Goal: Task Accomplishment & Management: Complete application form

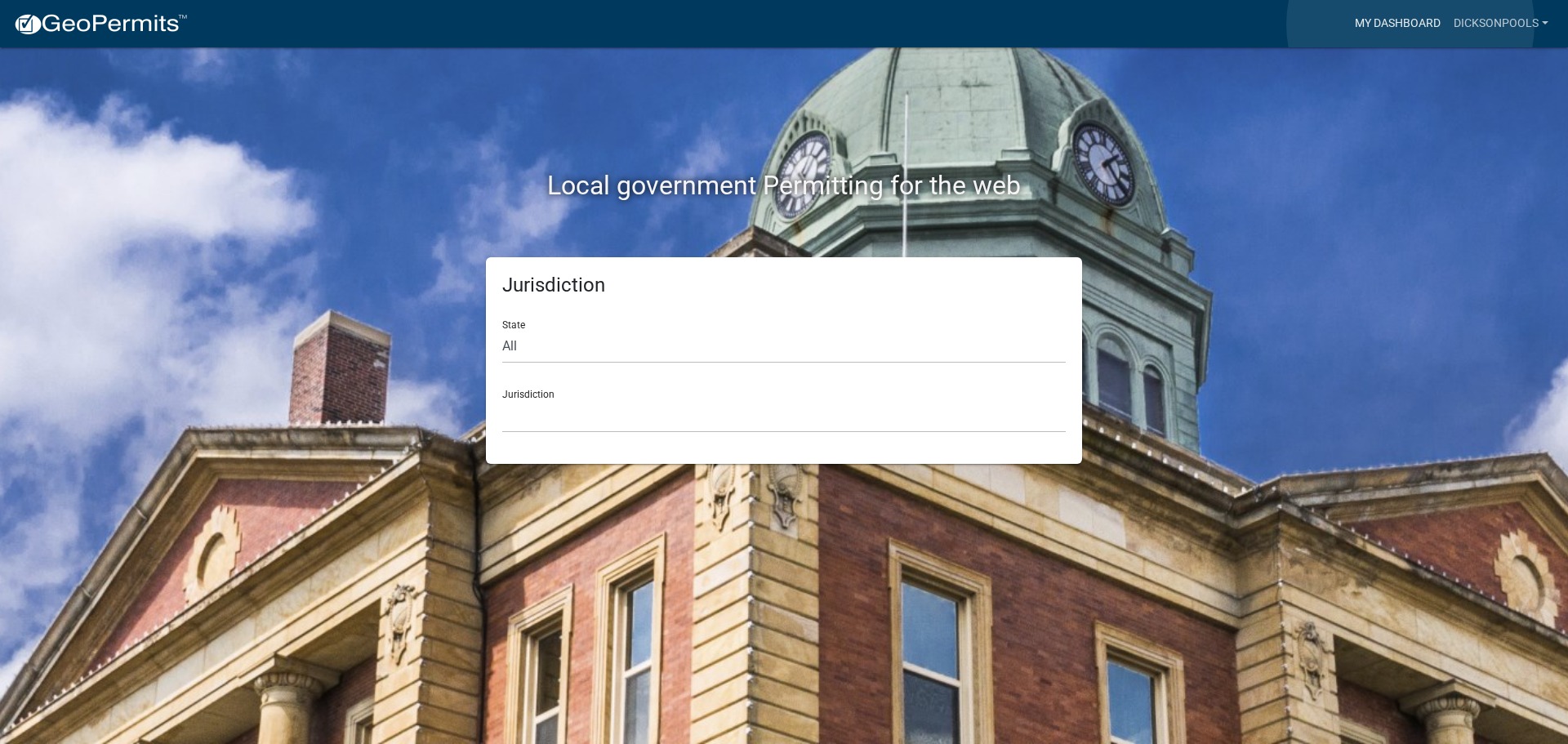
click at [1411, 25] on link "My Dashboard" at bounding box center [1397, 24] width 99 height 31
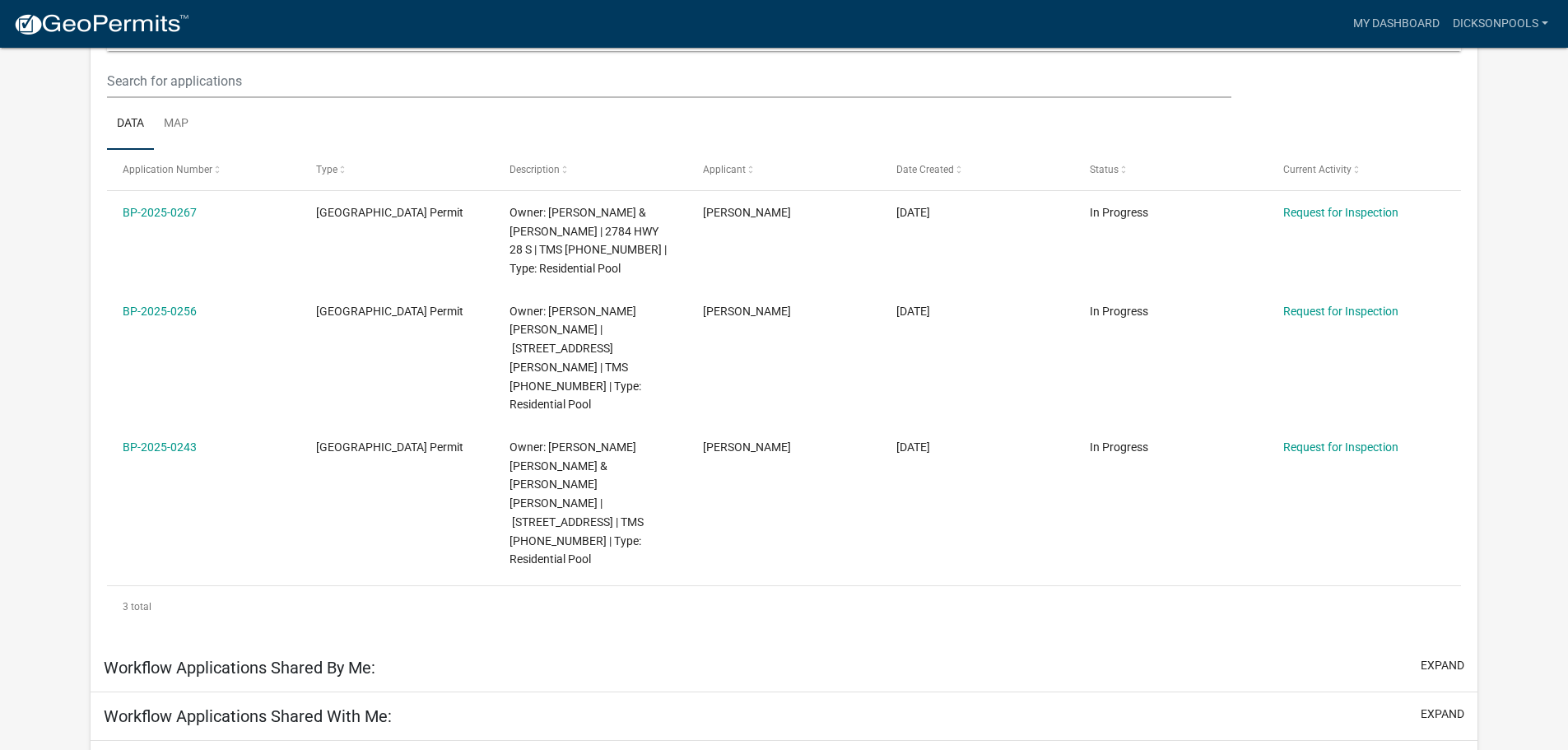
scroll to position [248, 0]
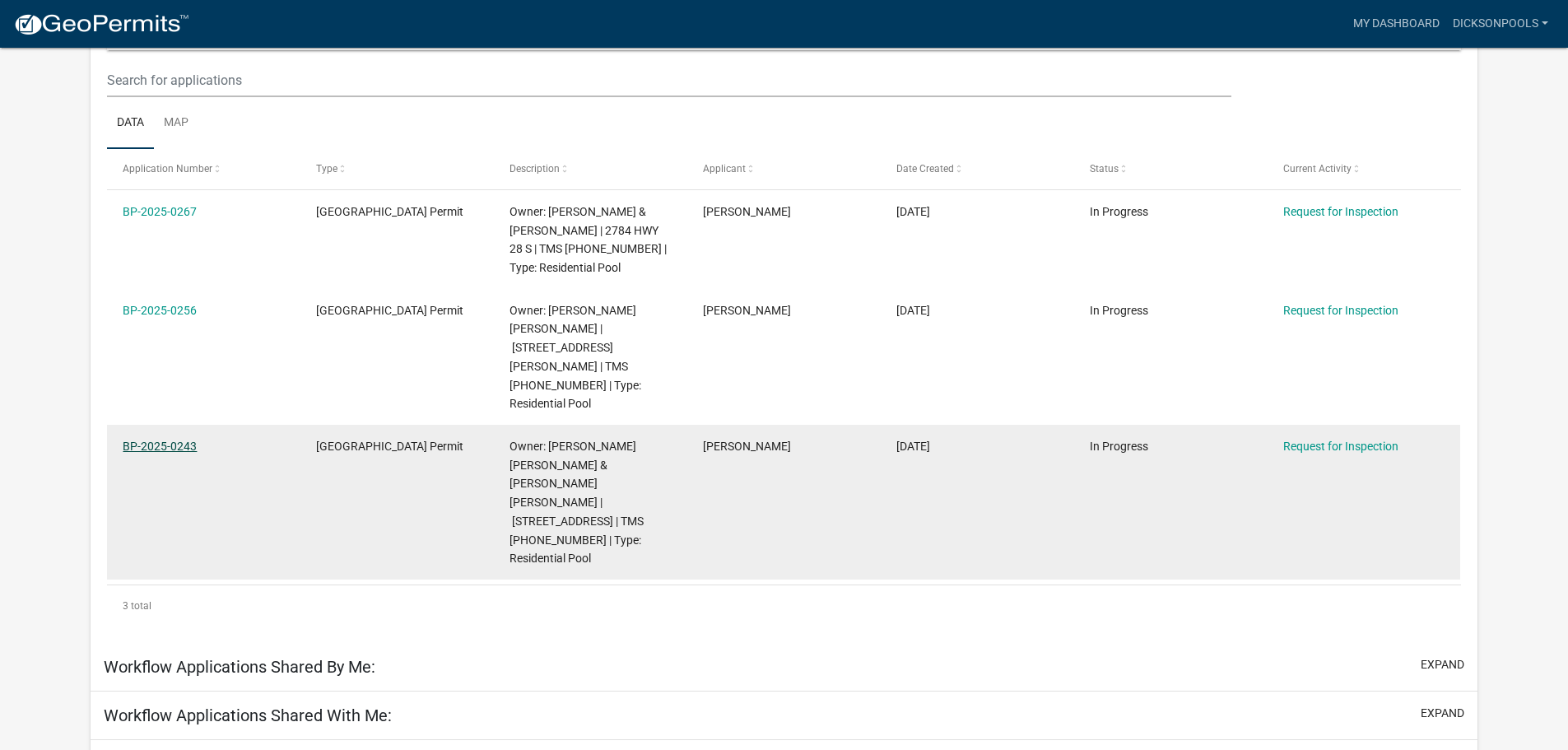
click at [179, 440] on link "BP-2025-0243" at bounding box center [160, 447] width 74 height 13
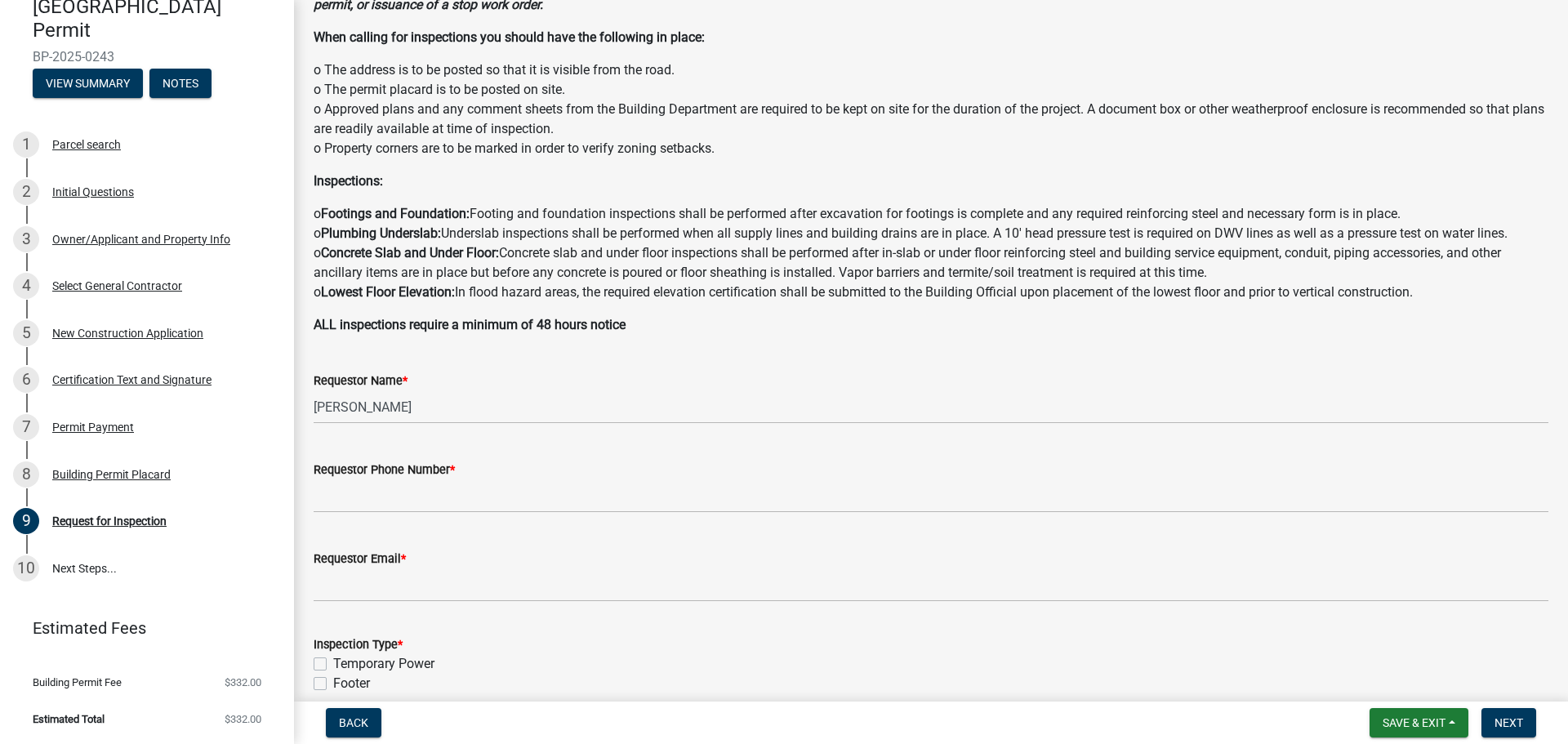
scroll to position [163, 0]
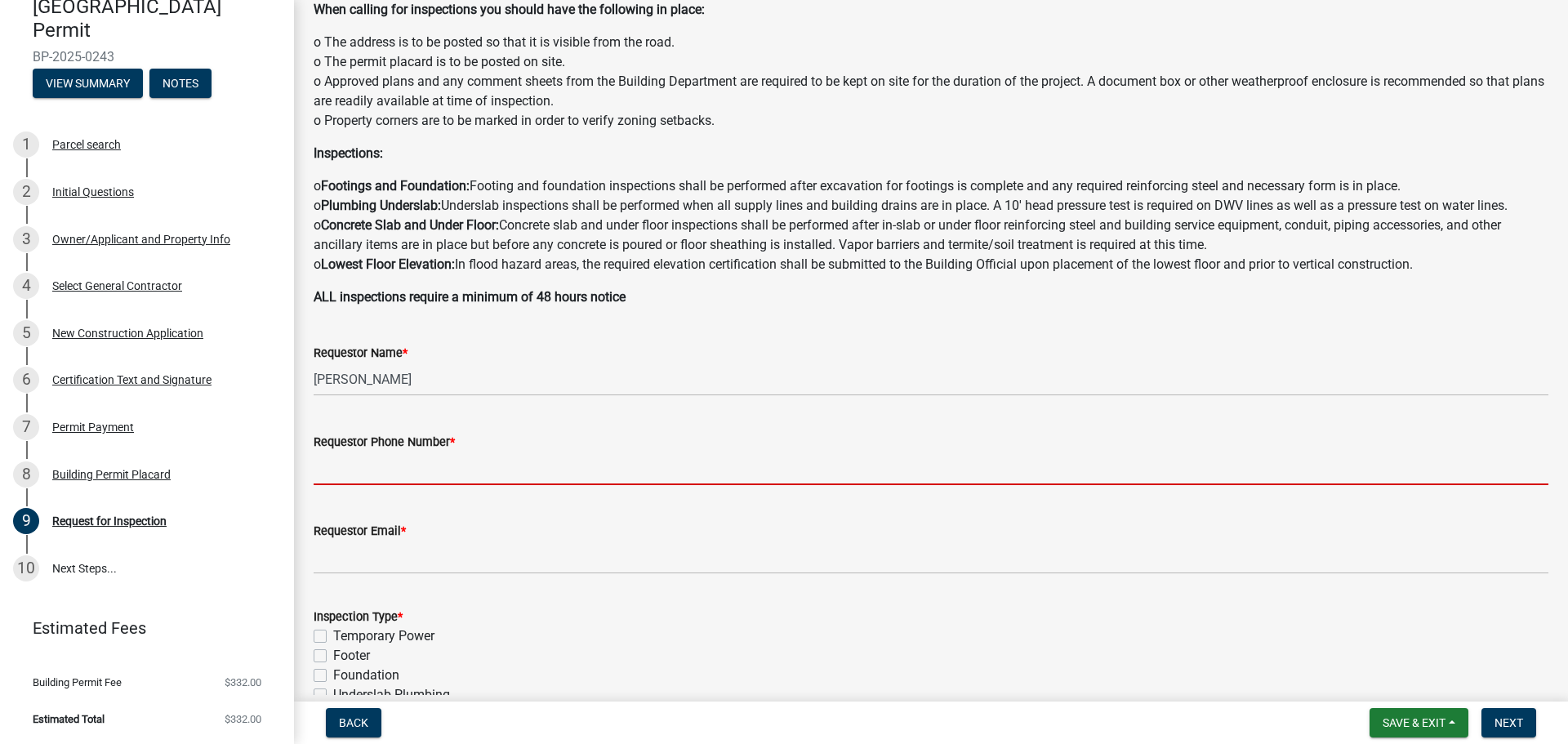
click at [583, 465] on input "Requestor Phone Number *" at bounding box center [931, 468] width 1235 height 33
type input "8642593600"
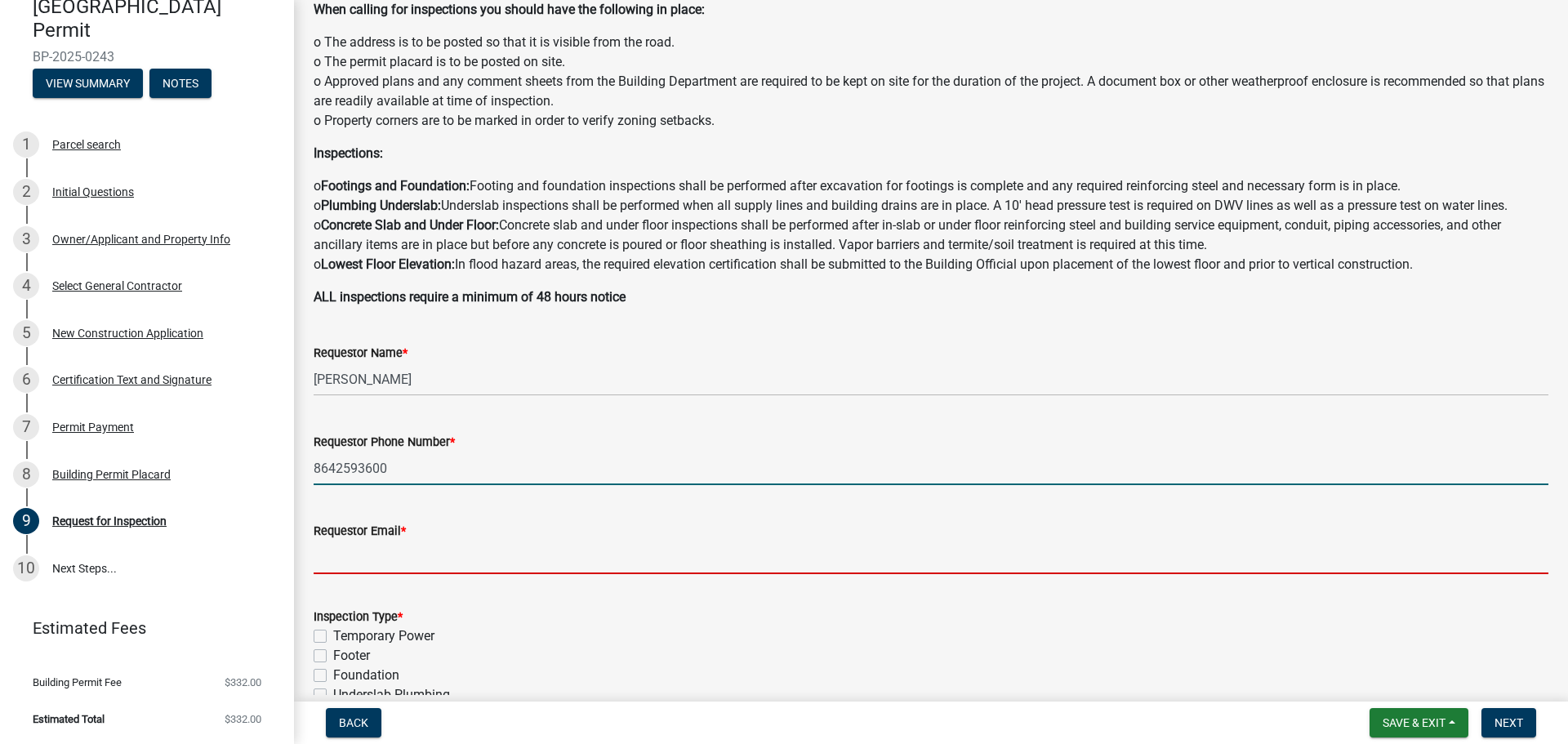
type input "[EMAIL_ADDRESS][DOMAIN_NAME]"
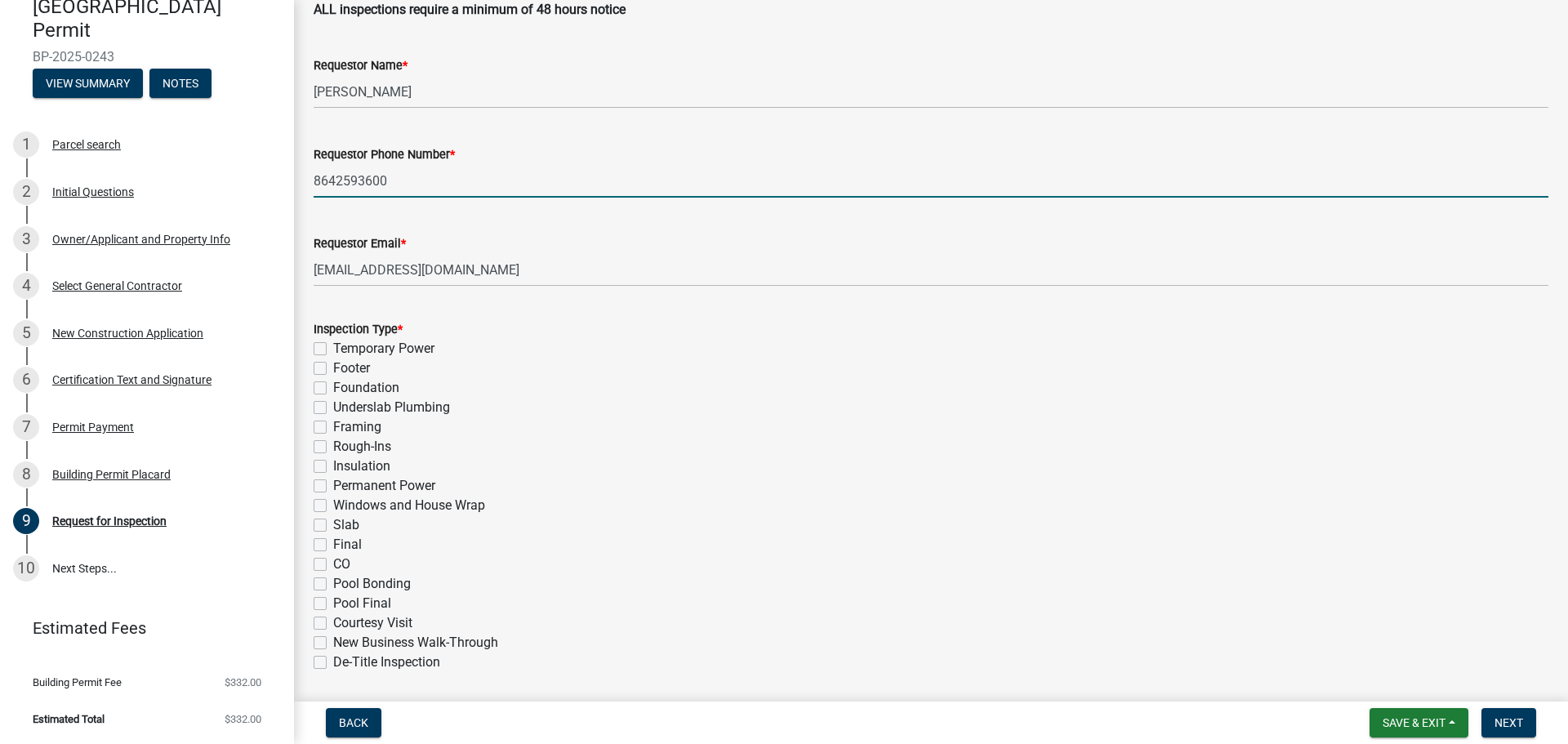
scroll to position [490, 0]
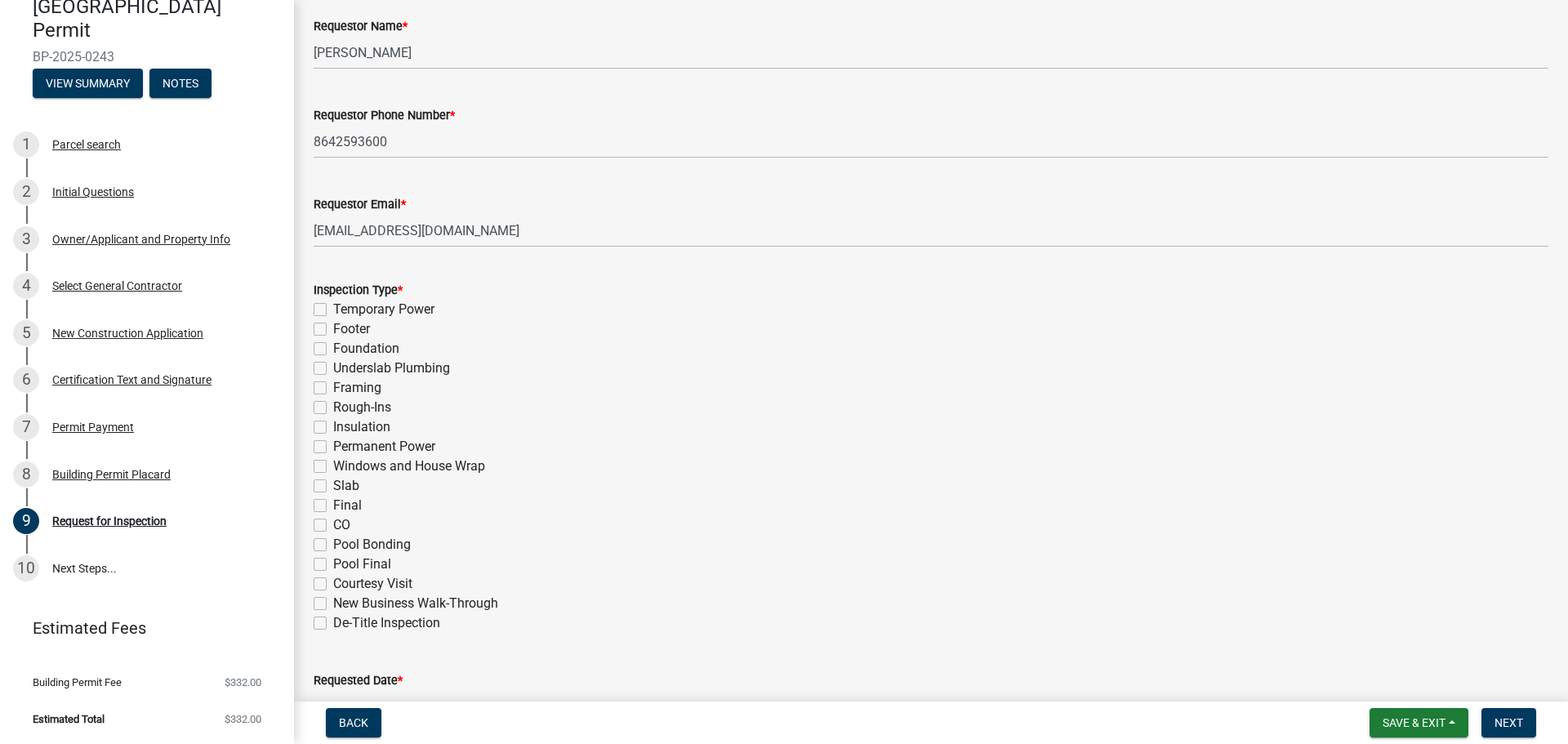
click at [333, 545] on label "Pool Bonding" at bounding box center [372, 545] width 78 height 19
click at [333, 545] on input "Pool Bonding" at bounding box center [339, 541] width 11 height 11
checkbox input "true"
checkbox input "false"
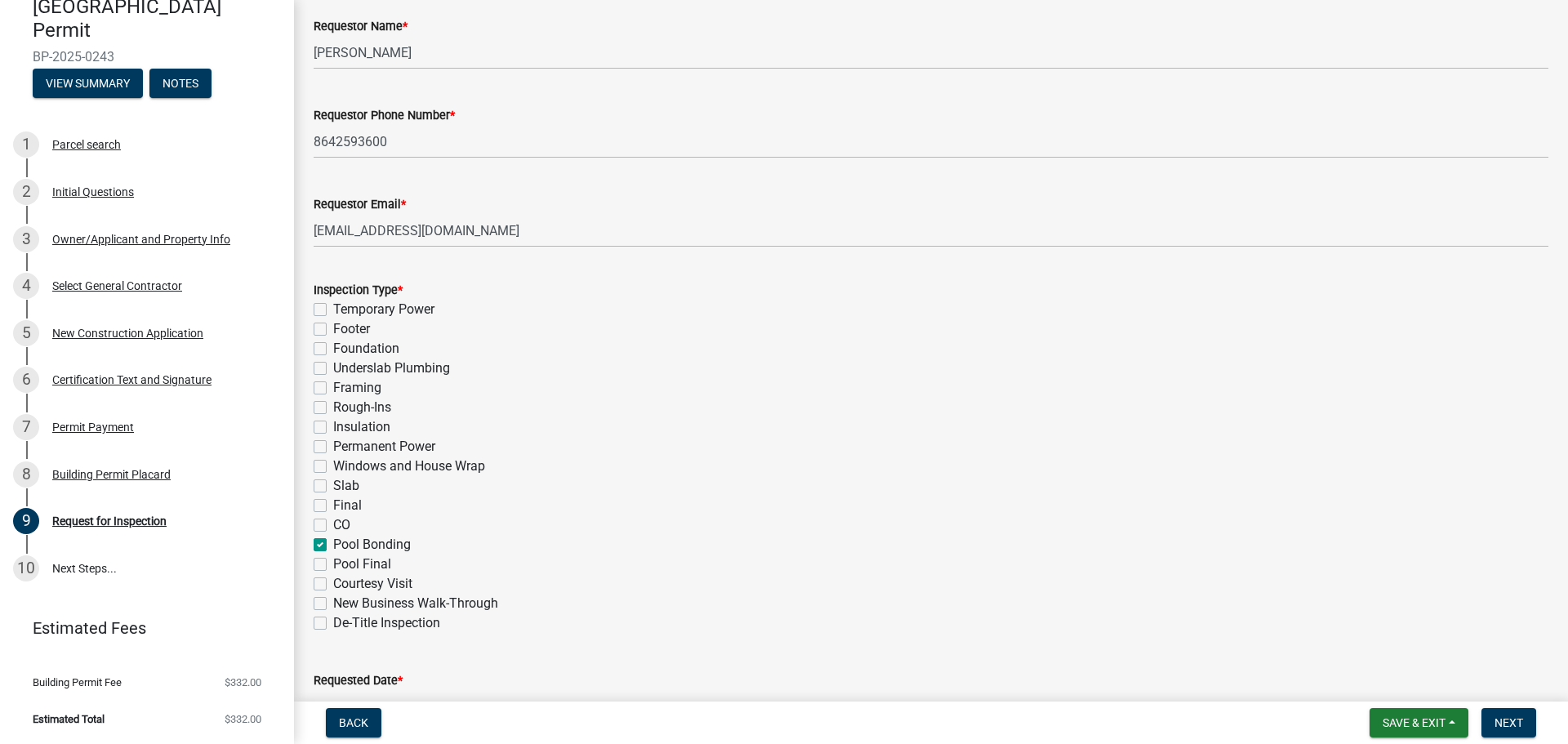
checkbox input "false"
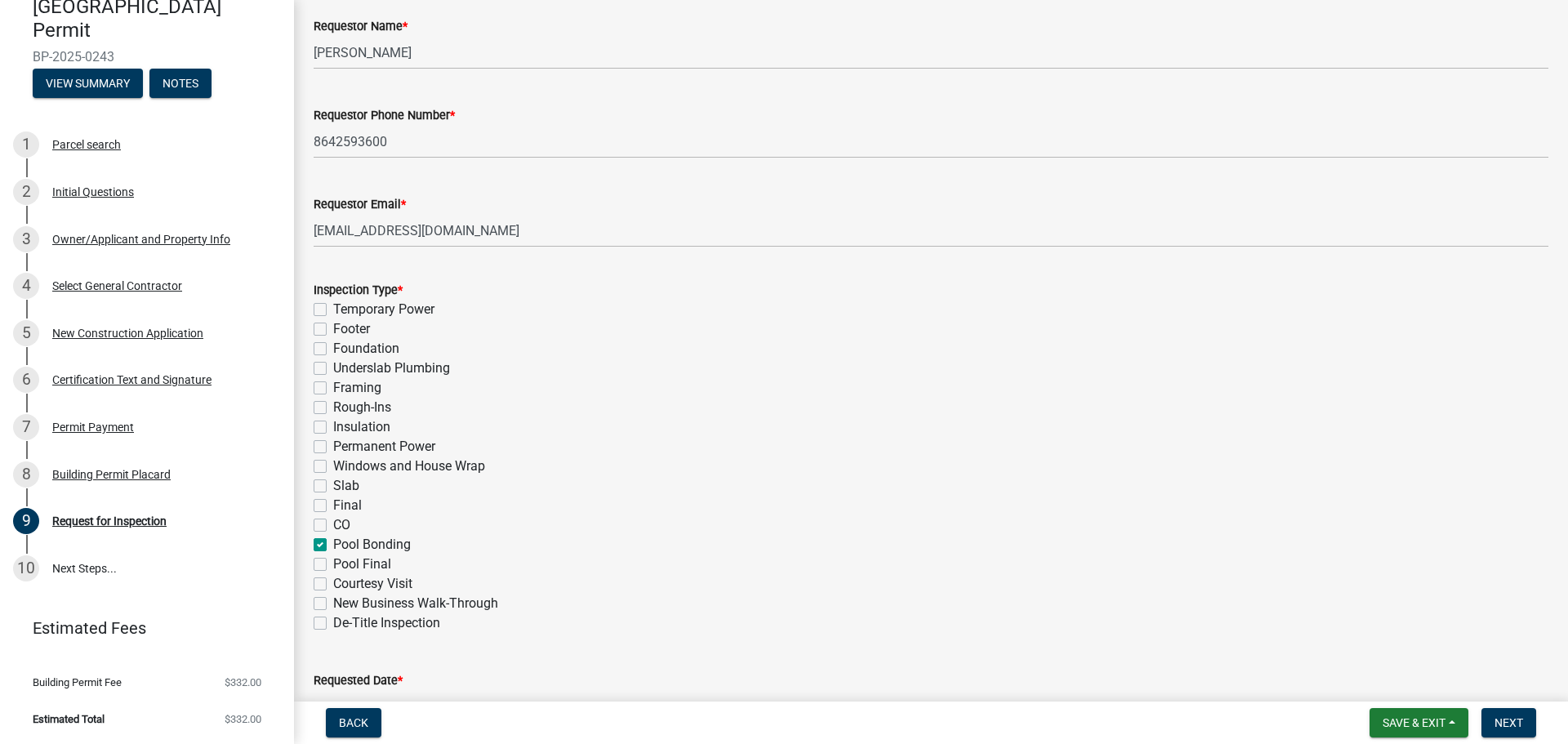
checkbox input "false"
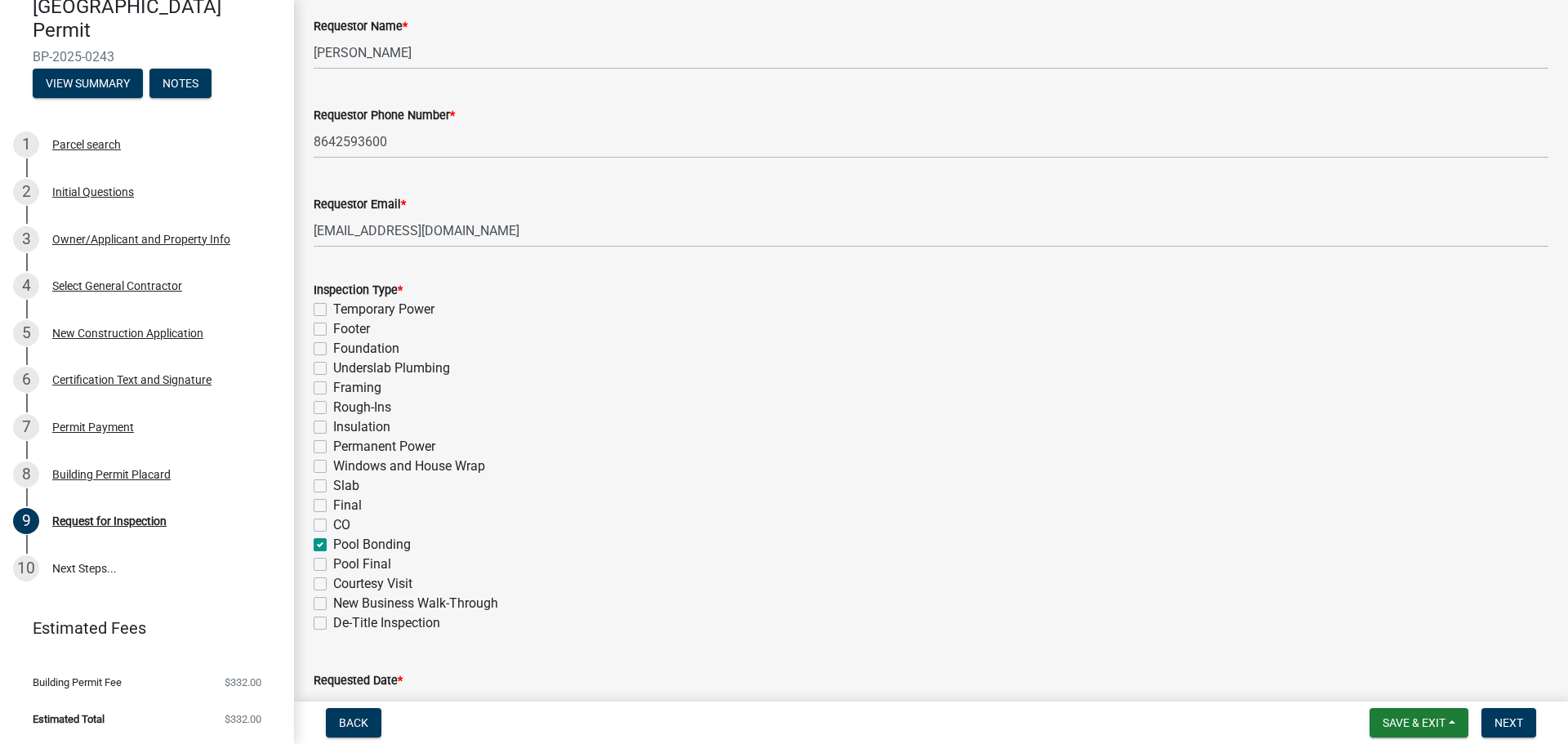
checkbox input "true"
checkbox input "false"
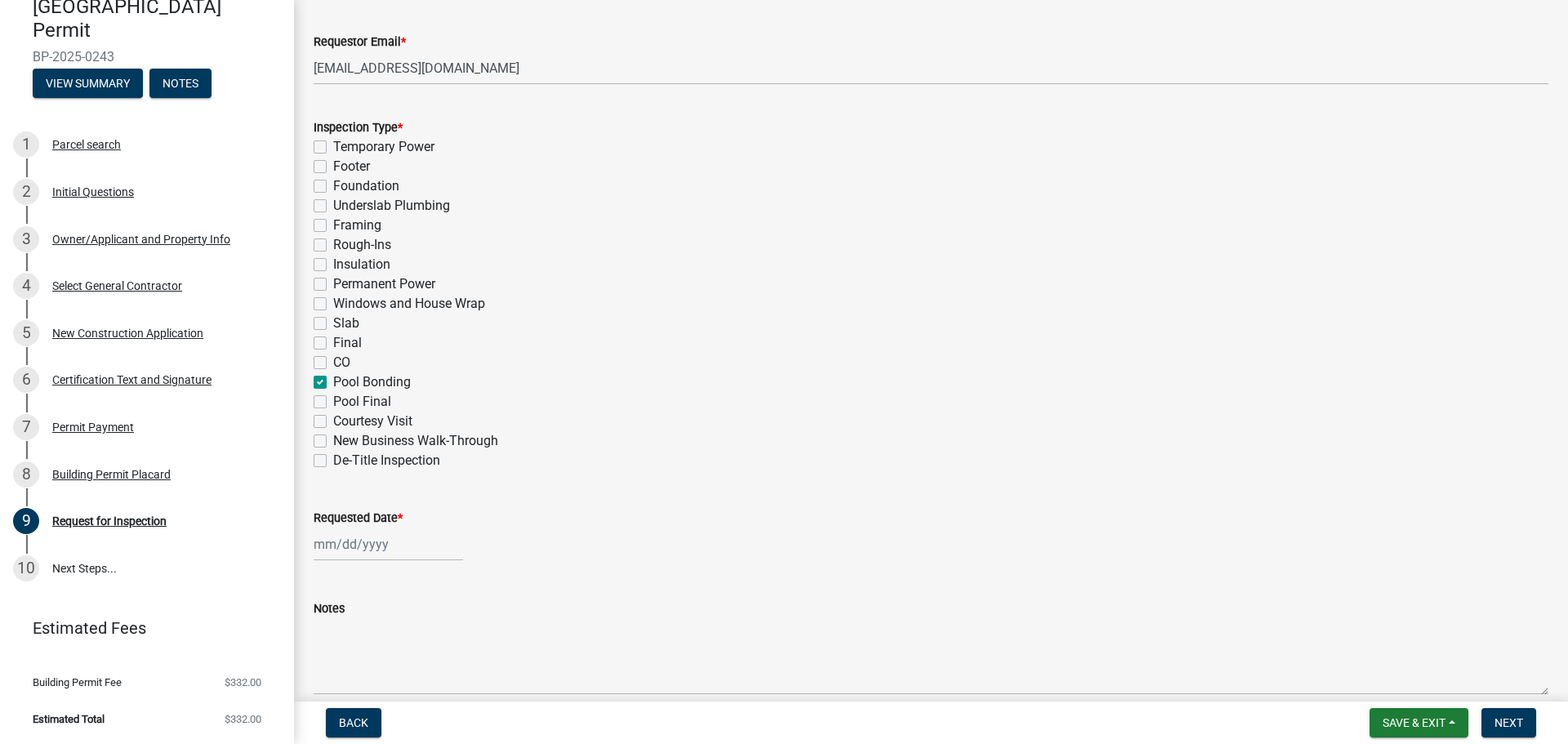
scroll to position [654, 0]
click at [401, 545] on div at bounding box center [389, 544] width 150 height 33
select select "8"
select select "2025"
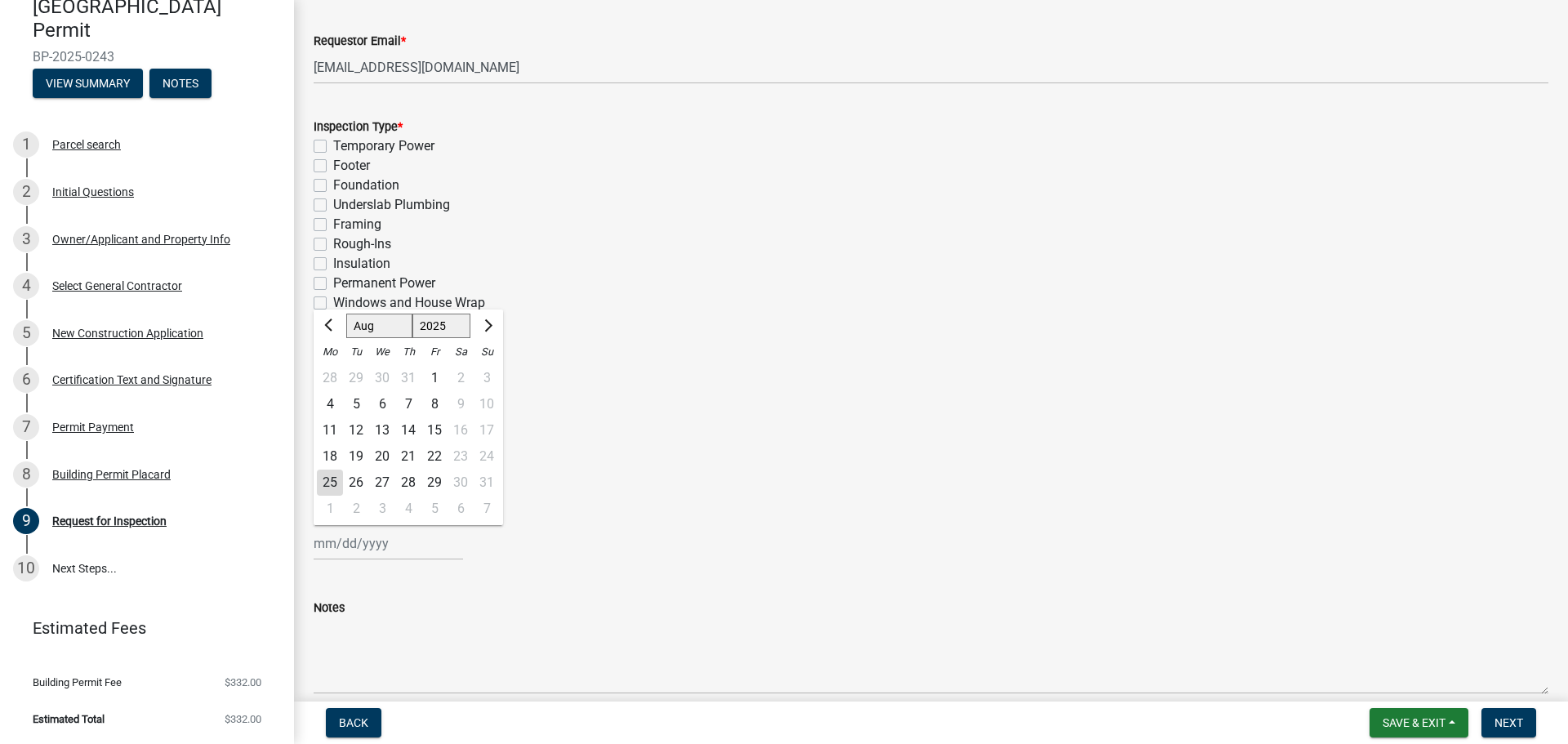
click at [385, 485] on div "27" at bounding box center [382, 483] width 26 height 26
type input "[DATE]"
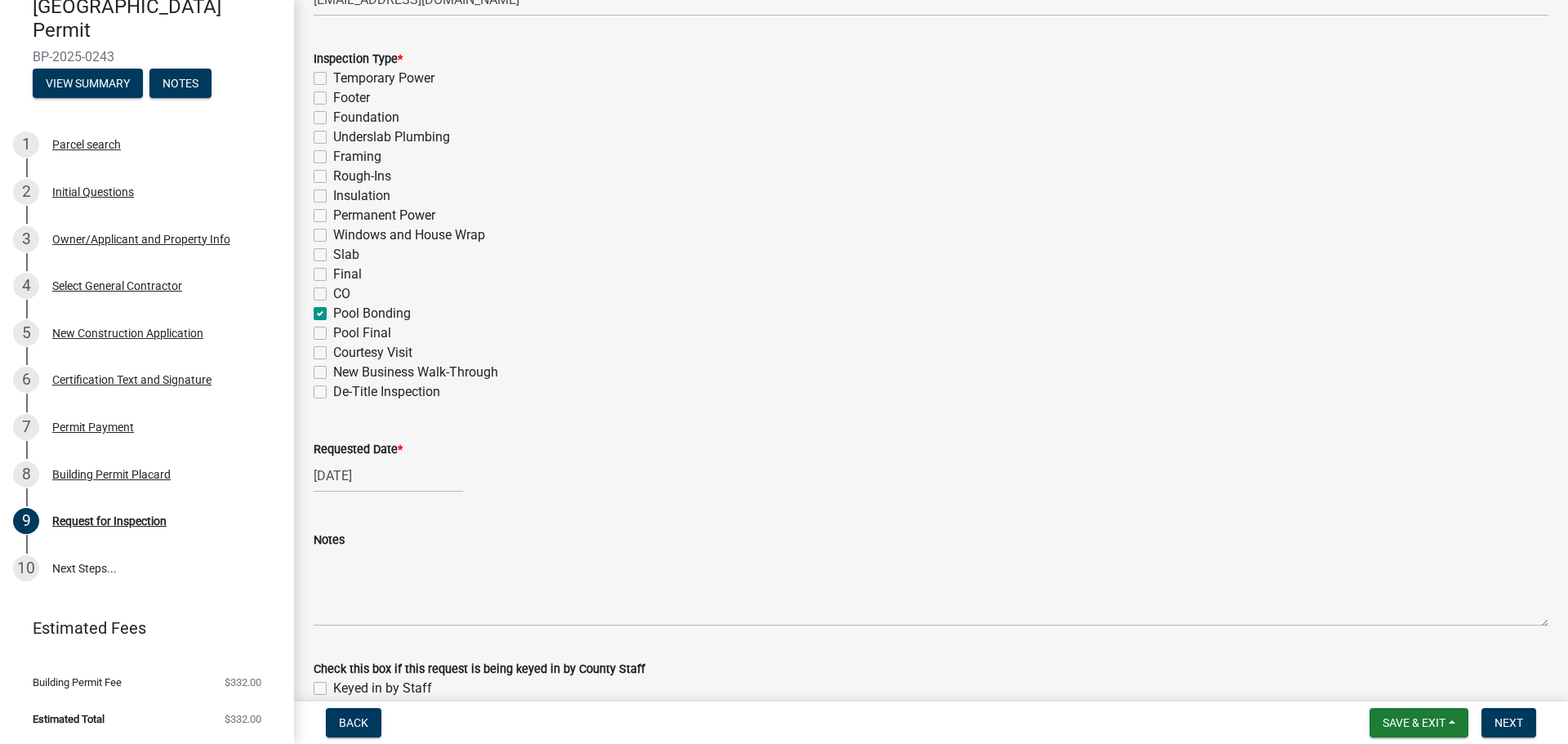
scroll to position [803, 0]
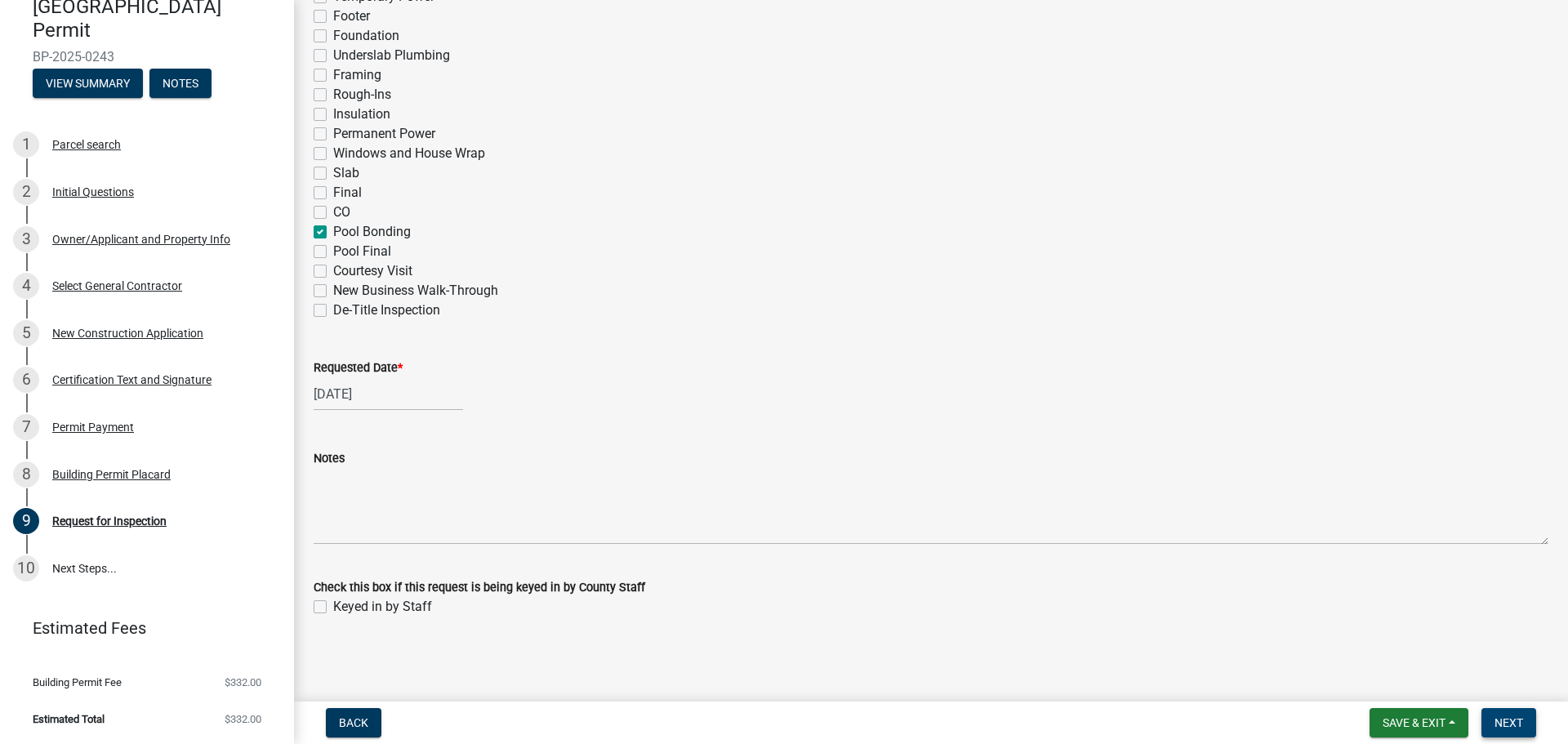
click at [1521, 719] on span "Next" at bounding box center [1509, 723] width 29 height 13
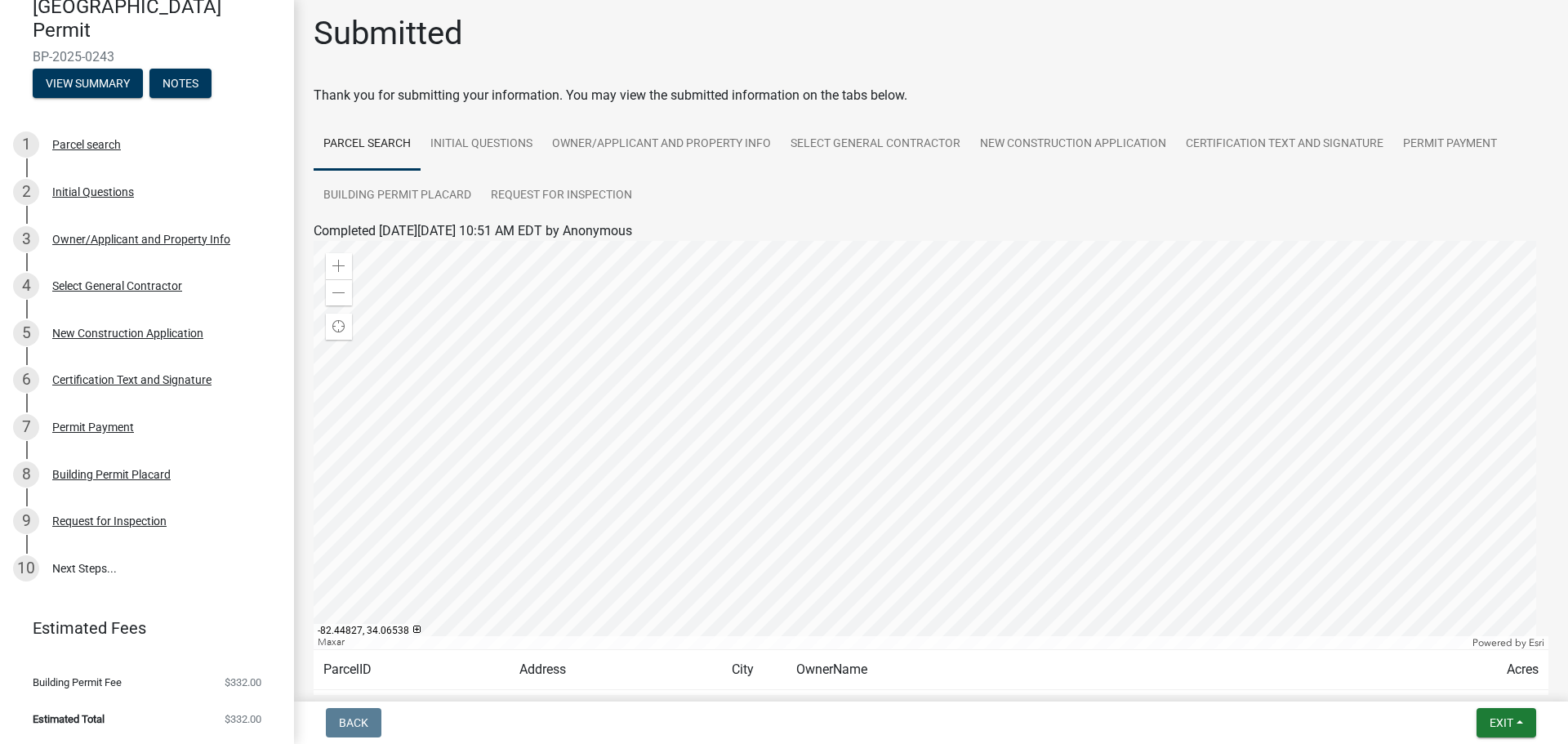
scroll to position [0, 0]
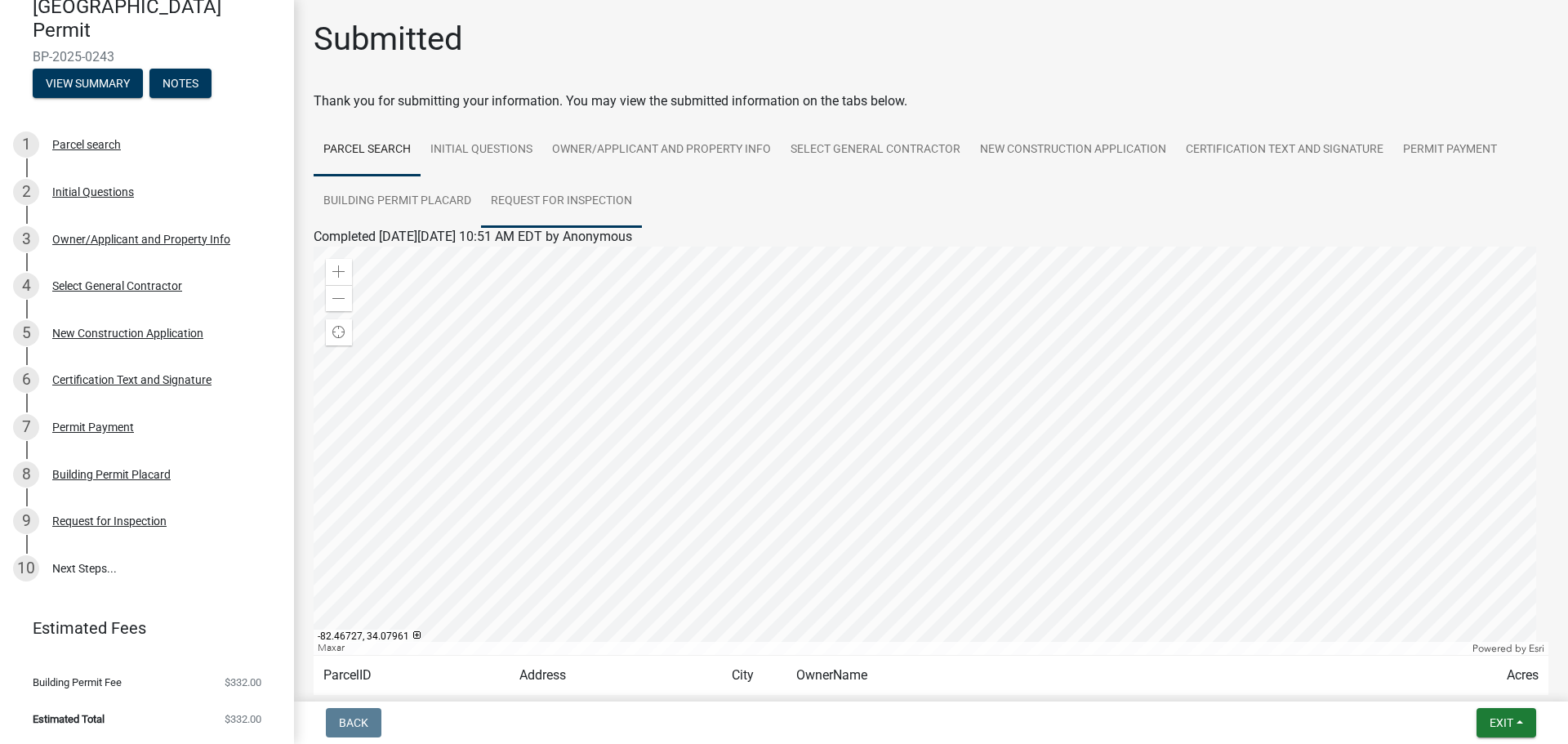
click at [572, 207] on link "Request for Inspection" at bounding box center [561, 201] width 161 height 53
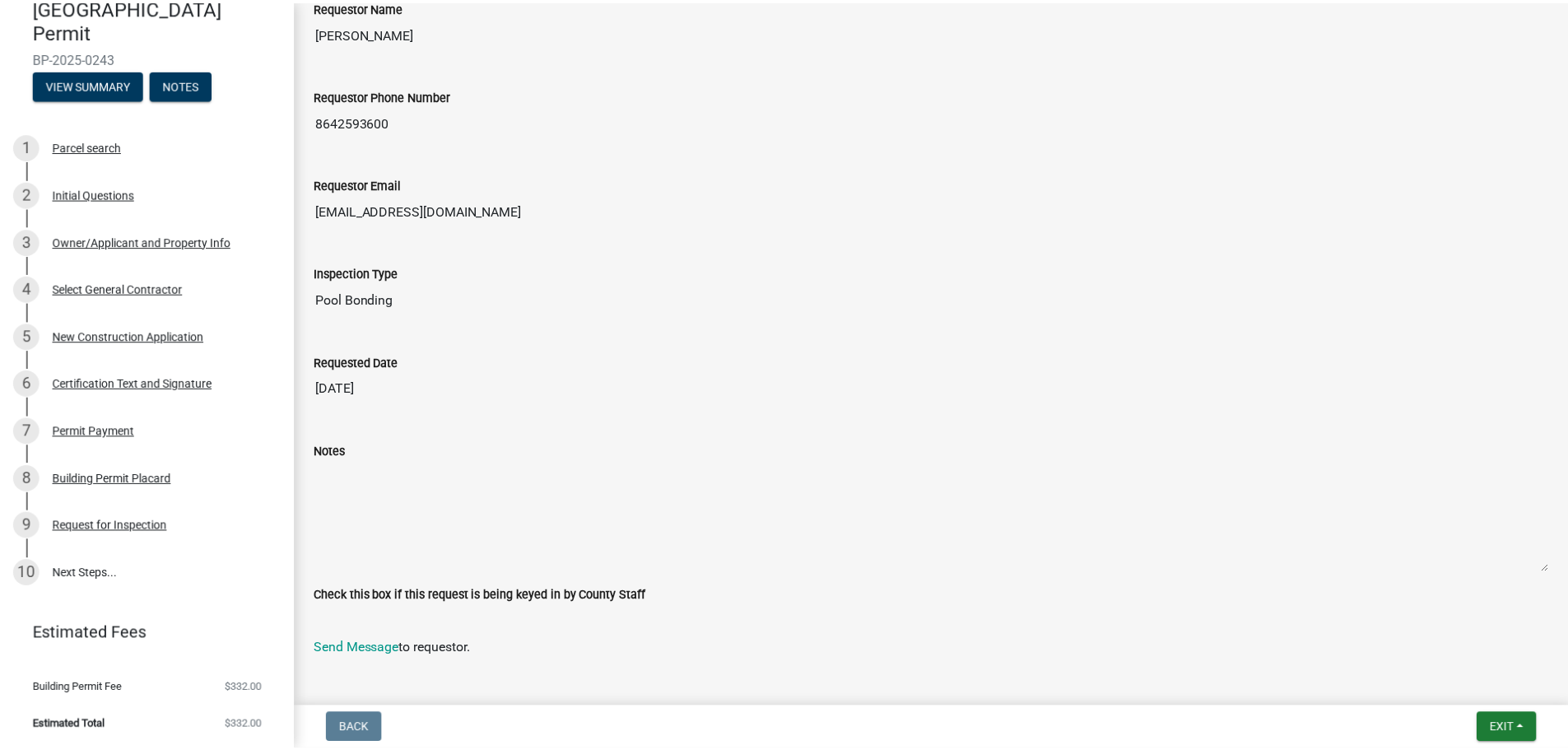
scroll to position [630, 0]
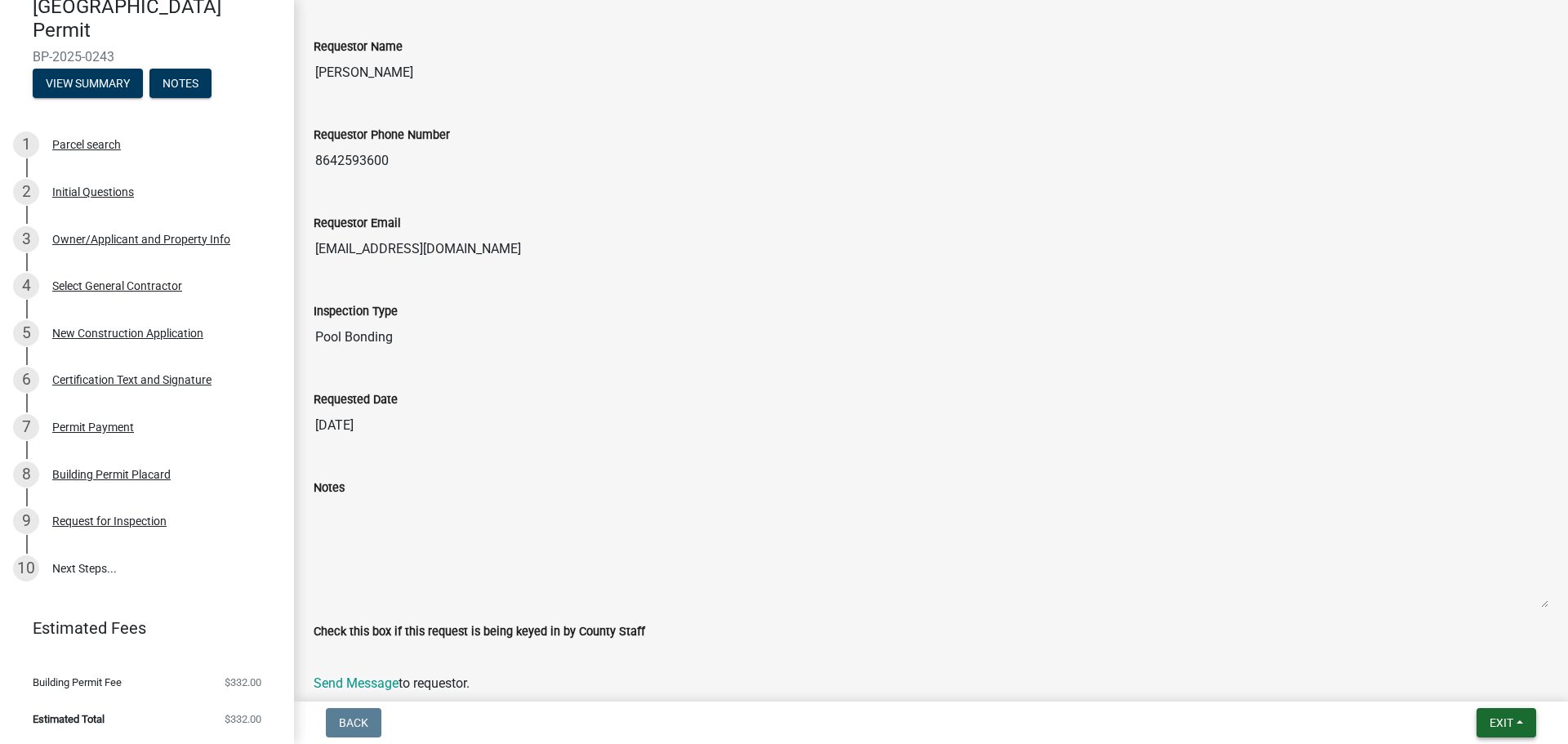
click at [1502, 717] on span "Exit" at bounding box center [1502, 723] width 24 height 13
click at [1453, 677] on button "Save & Exit" at bounding box center [1471, 680] width 131 height 39
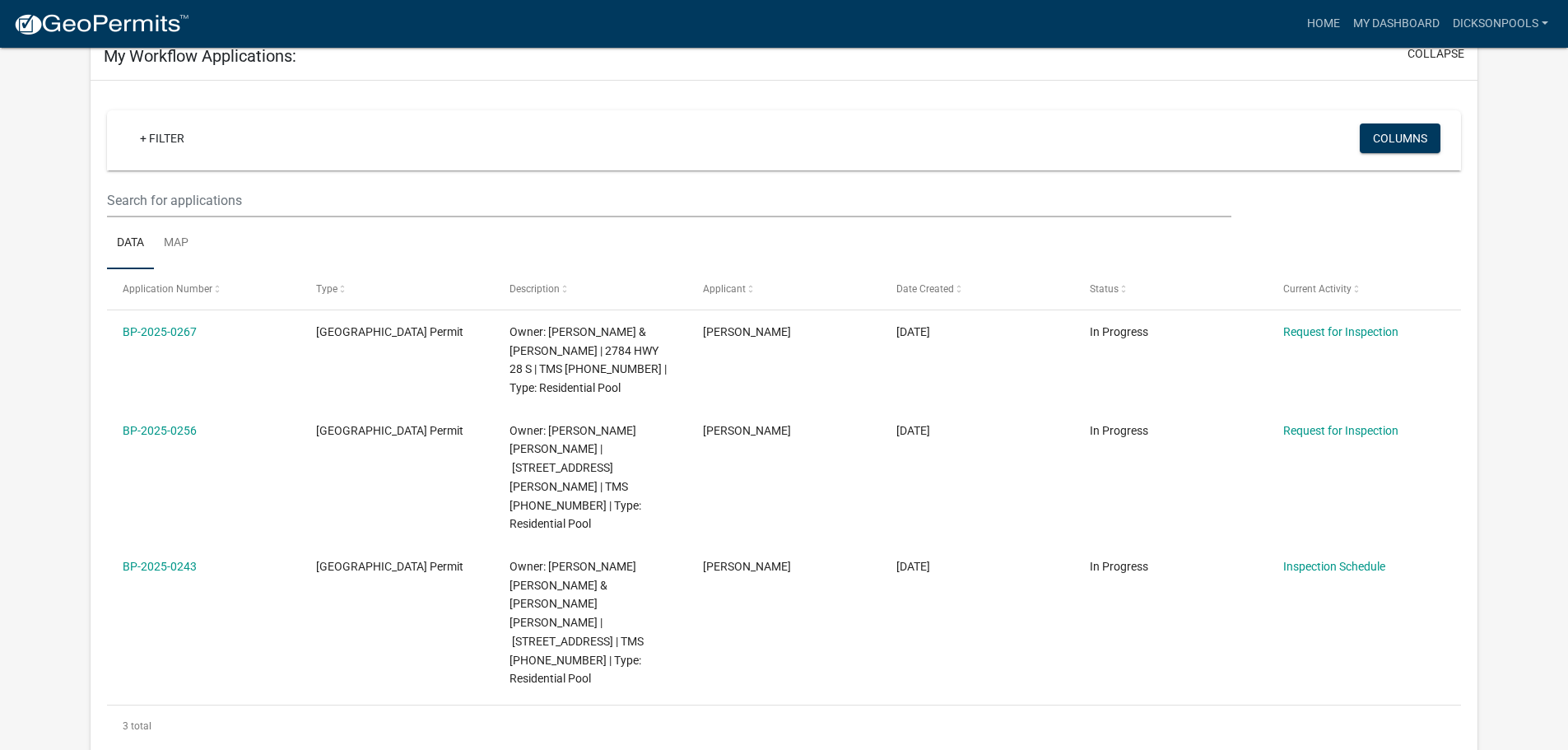
scroll to position [248, 0]
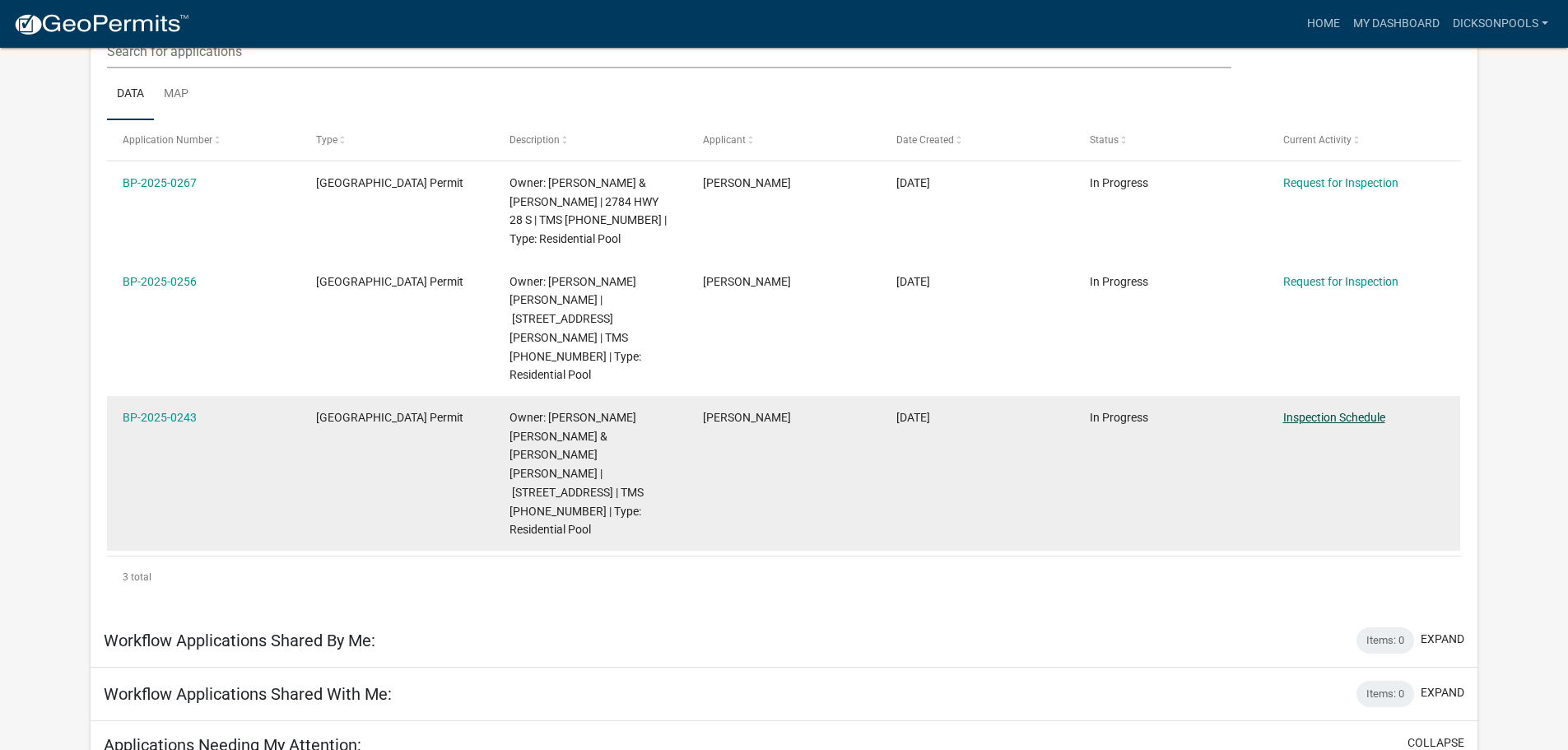
click at [1319, 411] on link "Inspection Schedule" at bounding box center [1335, 418] width 102 height 13
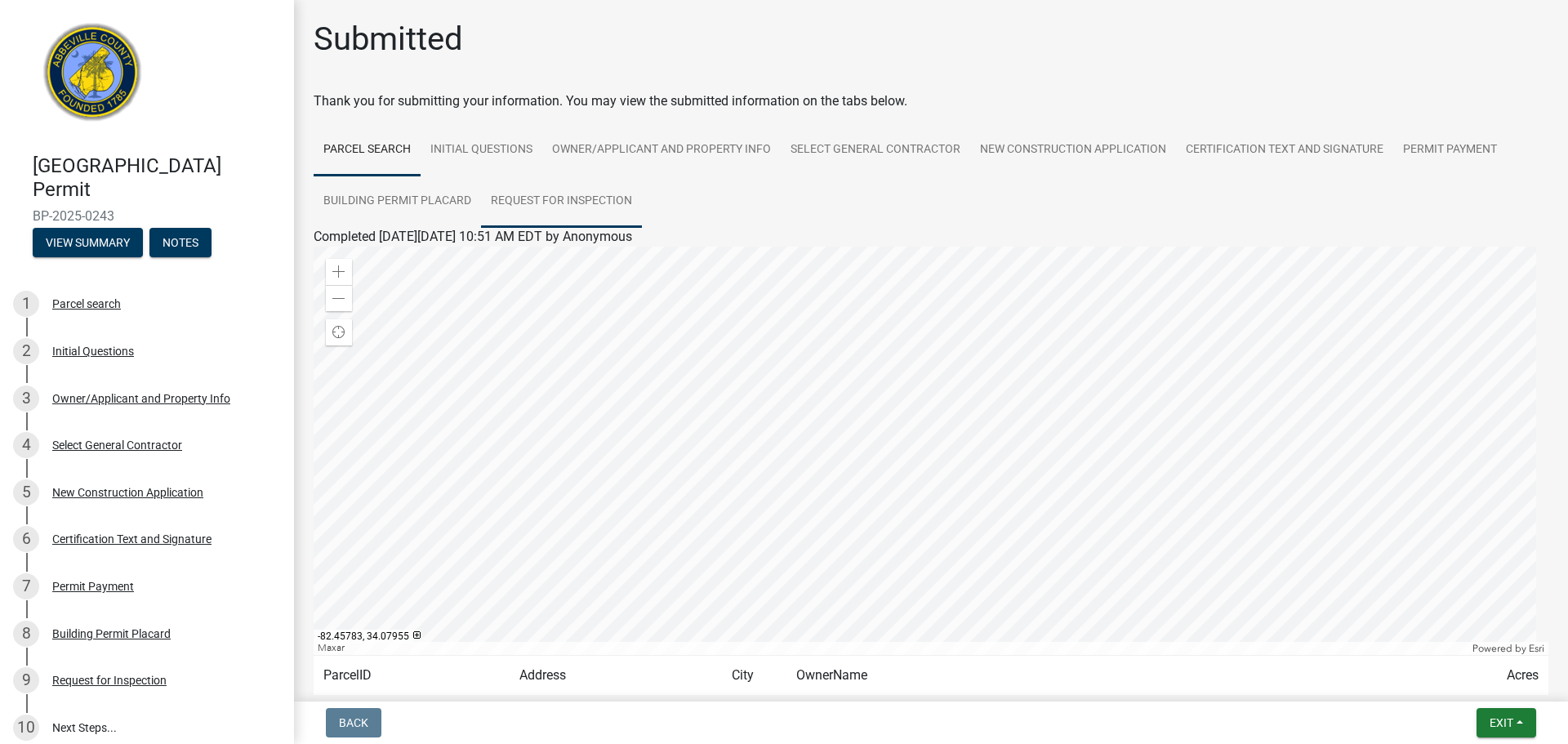
click at [530, 203] on link "Request for Inspection" at bounding box center [561, 201] width 161 height 53
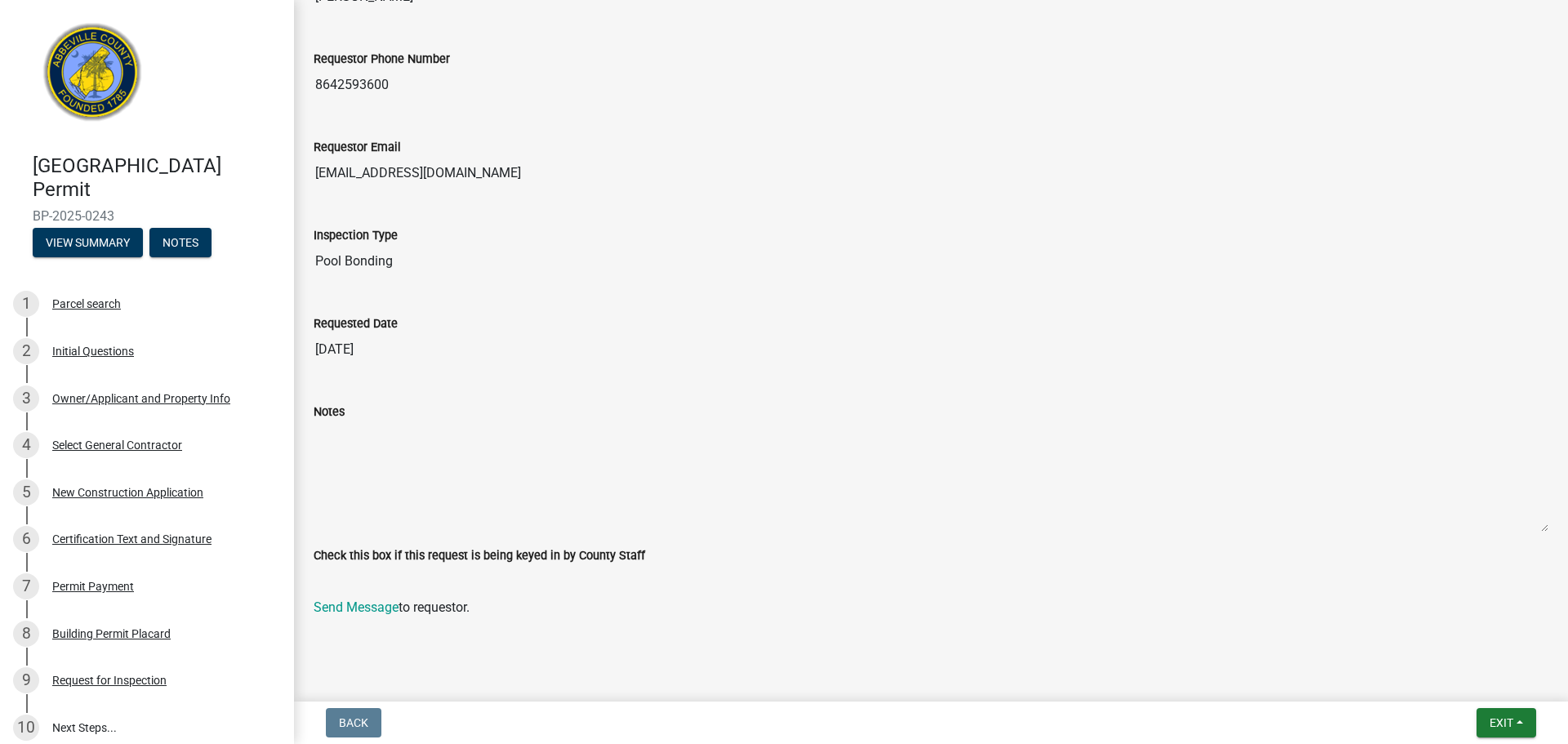
scroll to position [328, 0]
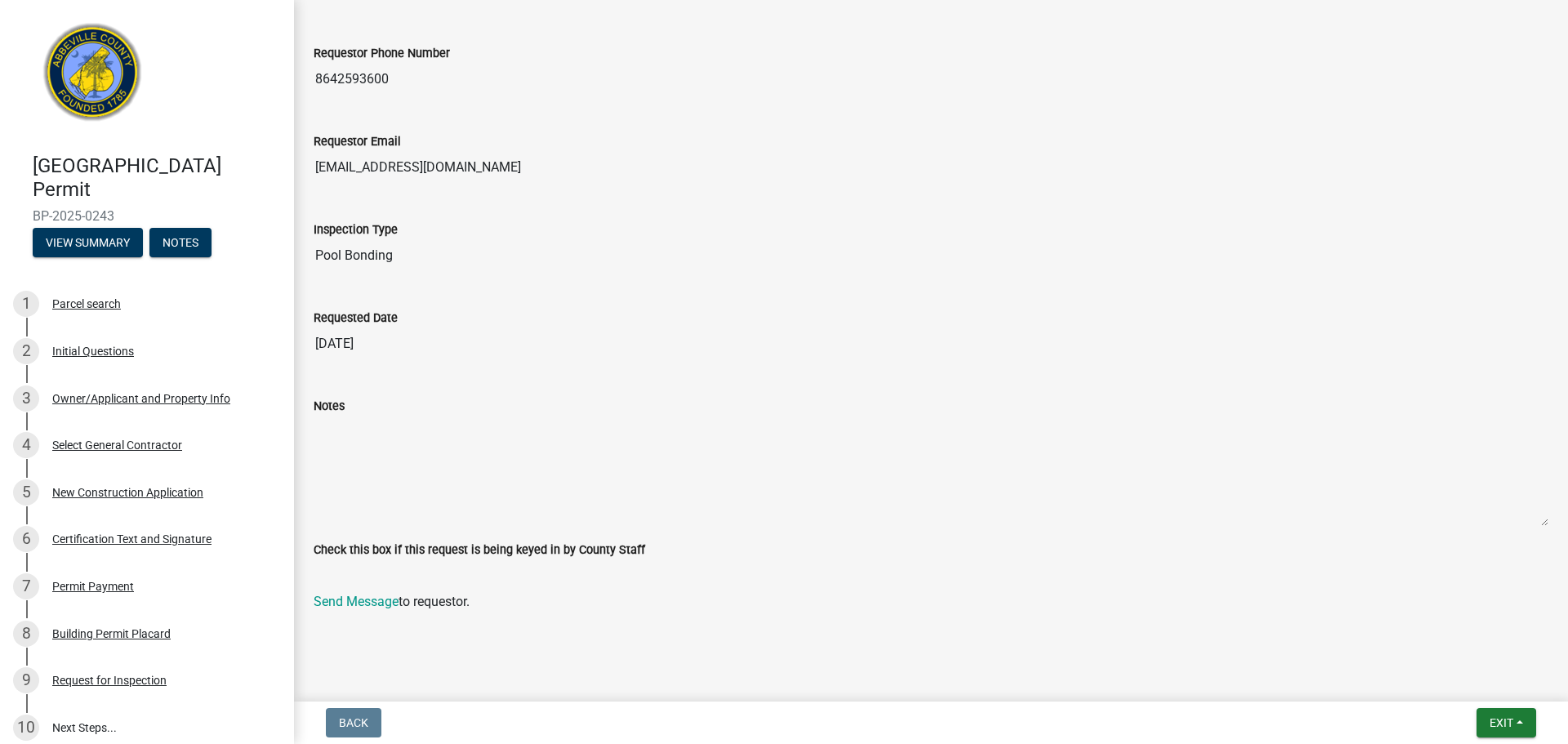
click at [1282, 106] on div "Requestor Phone Number [PHONE_NUMBER]" at bounding box center [931, 65] width 1260 height 89
